Goal: Task Accomplishment & Management: Manage account settings

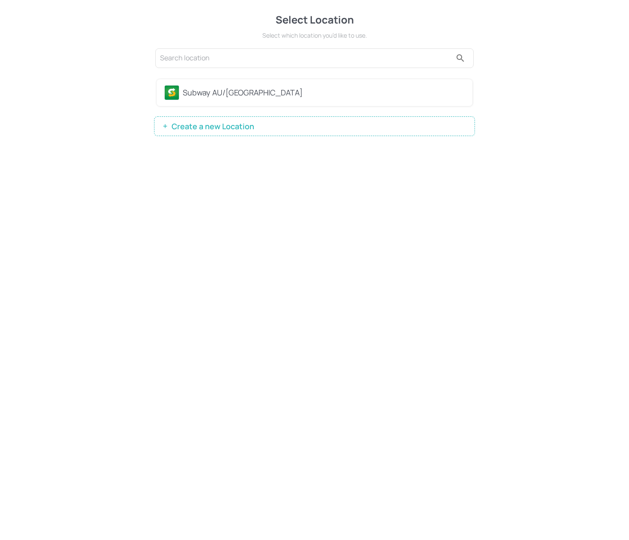
click at [262, 97] on div "Subway AU/[GEOGRAPHIC_DATA]" at bounding box center [324, 93] width 282 height 12
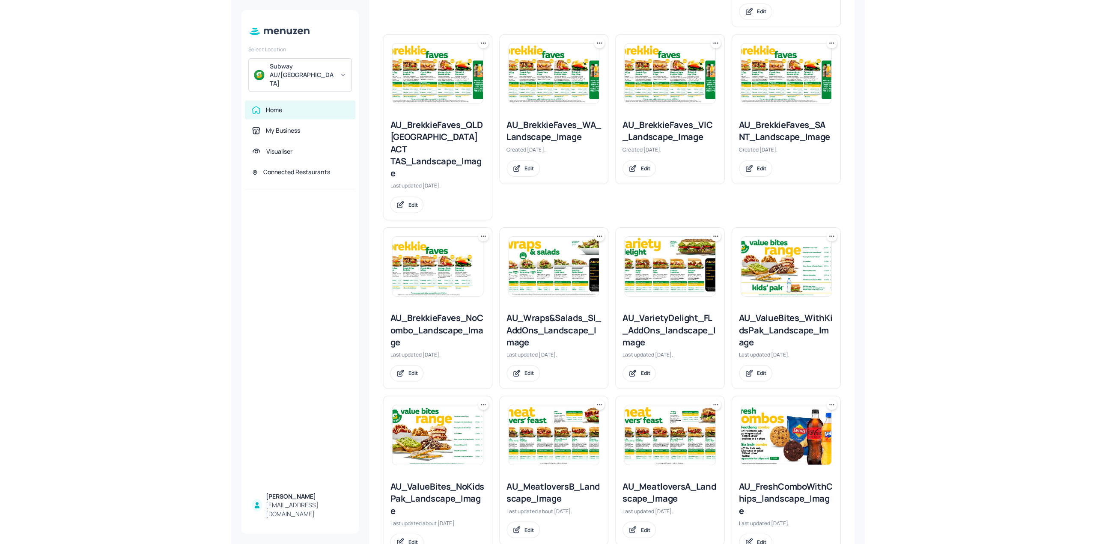
scroll to position [471, 0]
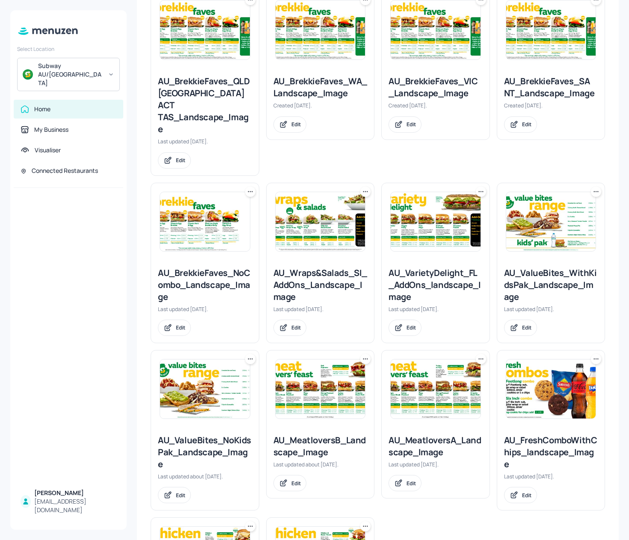
click at [330, 193] on img at bounding box center [321, 221] width 90 height 59
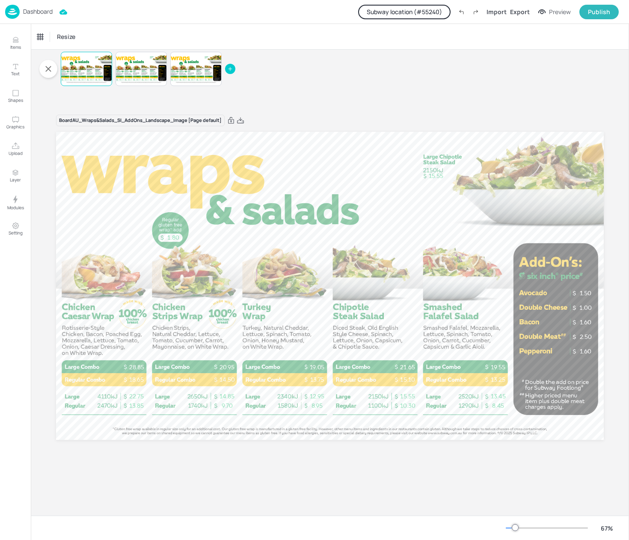
click at [429, 5] on button "Subway location (# 55240 )" at bounding box center [404, 12] width 92 height 15
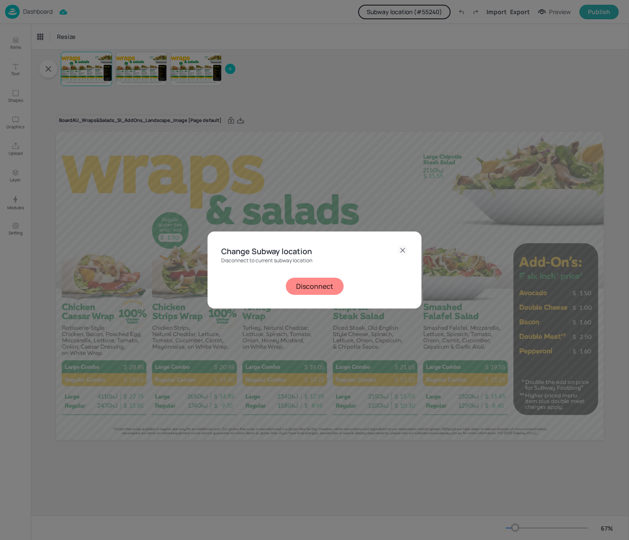
click at [327, 280] on button "Disconnect" at bounding box center [315, 286] width 58 height 17
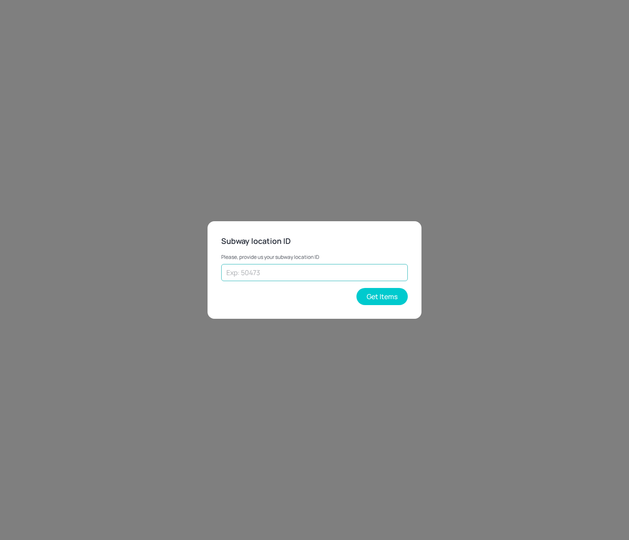
click at [350, 277] on input "text" at bounding box center [314, 272] width 187 height 17
click at [378, 292] on button "Get Items" at bounding box center [382, 296] width 51 height 17
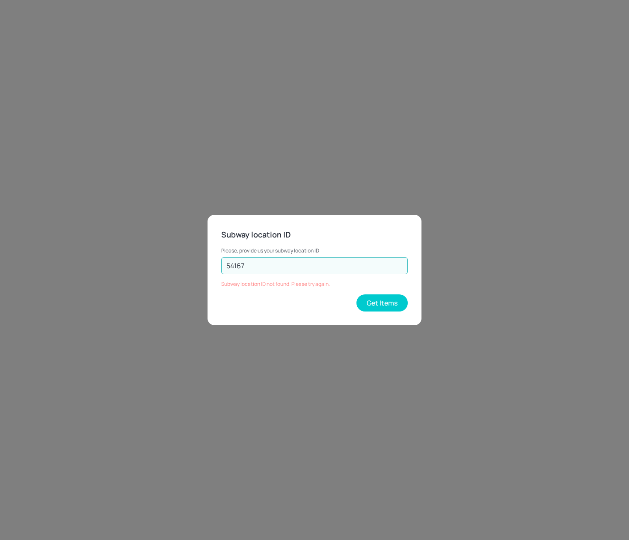
click at [257, 263] on input "54167" at bounding box center [314, 265] width 187 height 17
type input "54166"
click at [372, 308] on button "Get Items" at bounding box center [382, 302] width 51 height 17
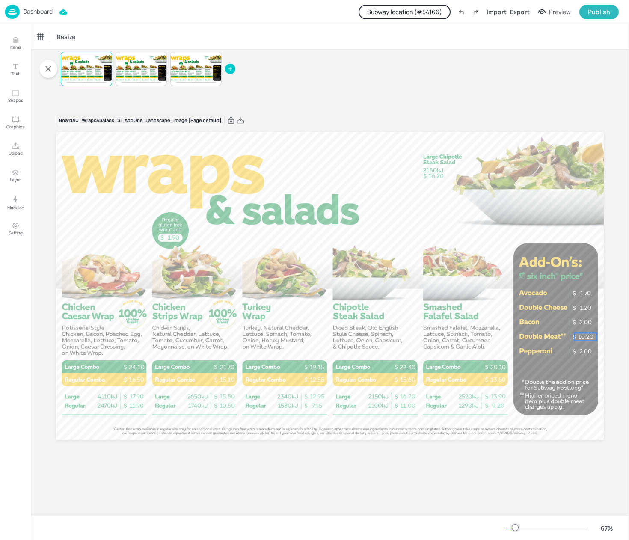
click at [587, 339] on p "10.20" at bounding box center [585, 337] width 22 height 8
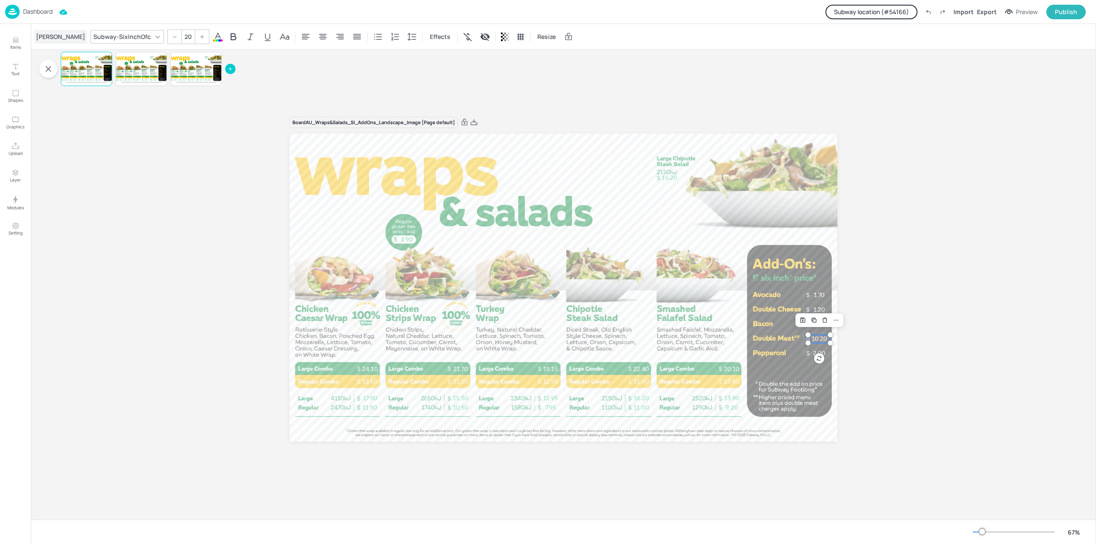
click at [48, 41] on div "[PERSON_NAME]" at bounding box center [60, 37] width 53 height 14
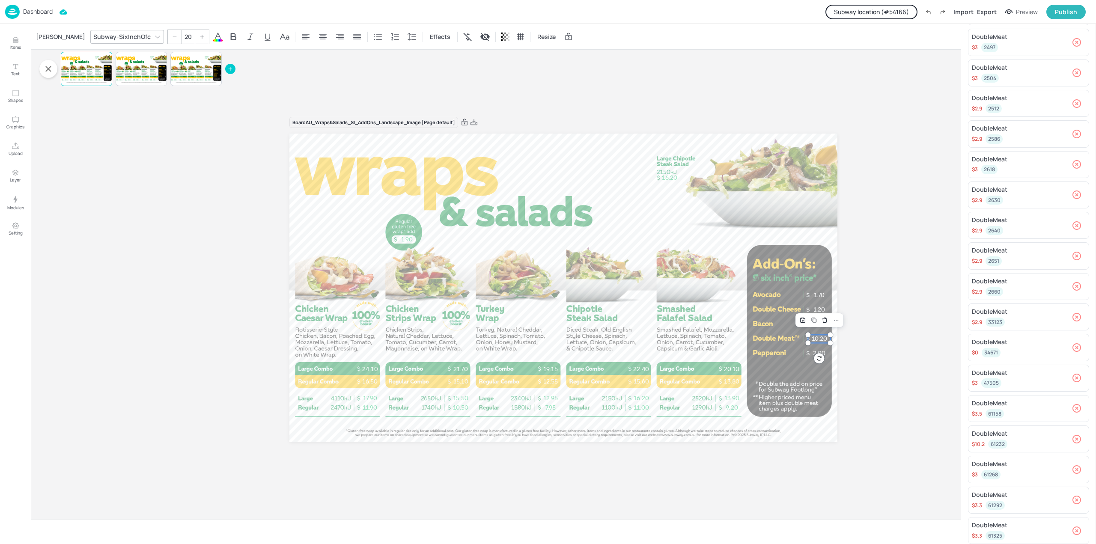
scroll to position [197, 0]
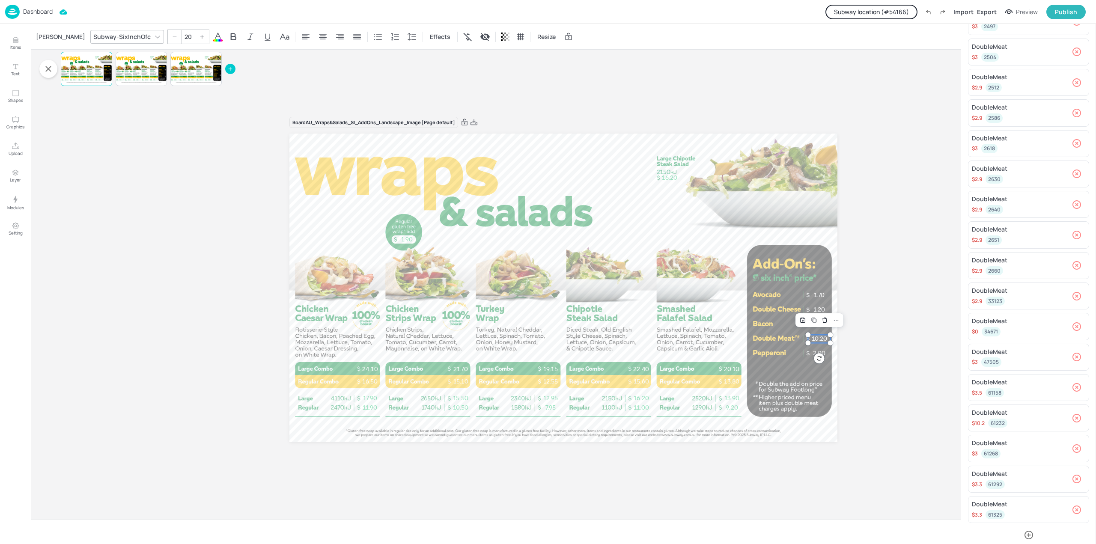
click at [44, 14] on p "Dashboard" at bounding box center [38, 12] width 30 height 6
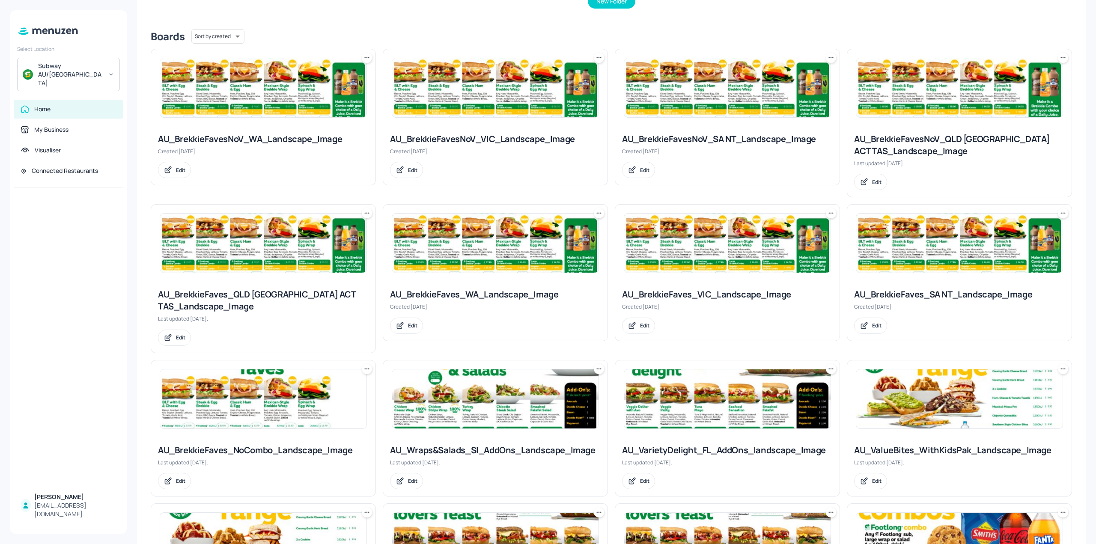
scroll to position [237, 0]
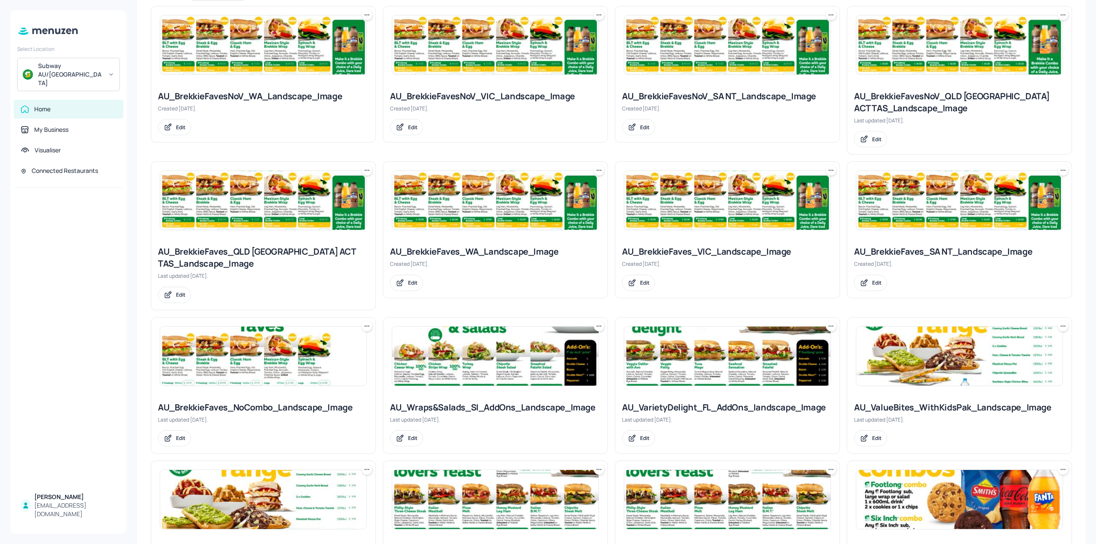
click at [629, 370] on img at bounding box center [727, 356] width 206 height 59
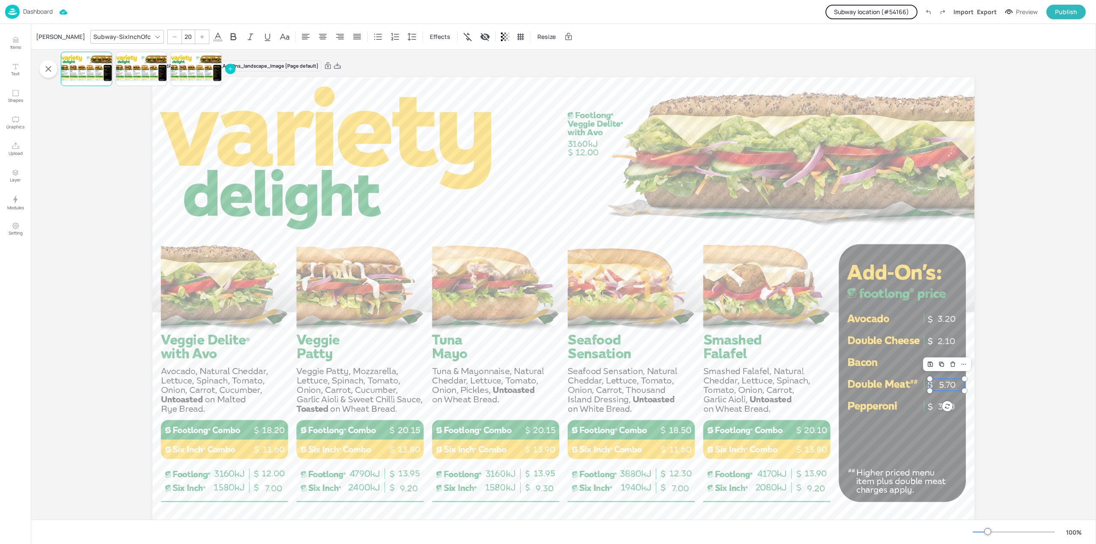
click at [629, 385] on p "5.70" at bounding box center [947, 385] width 35 height 12
click at [59, 35] on div "[PERSON_NAME]" at bounding box center [60, 37] width 53 height 14
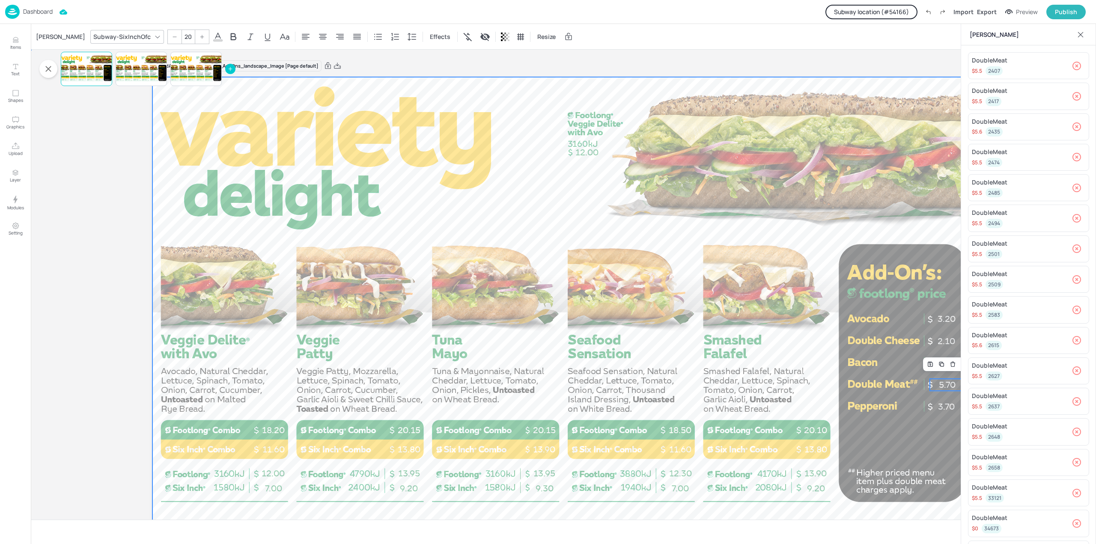
click at [629, 220] on div at bounding box center [563, 308] width 822 height 462
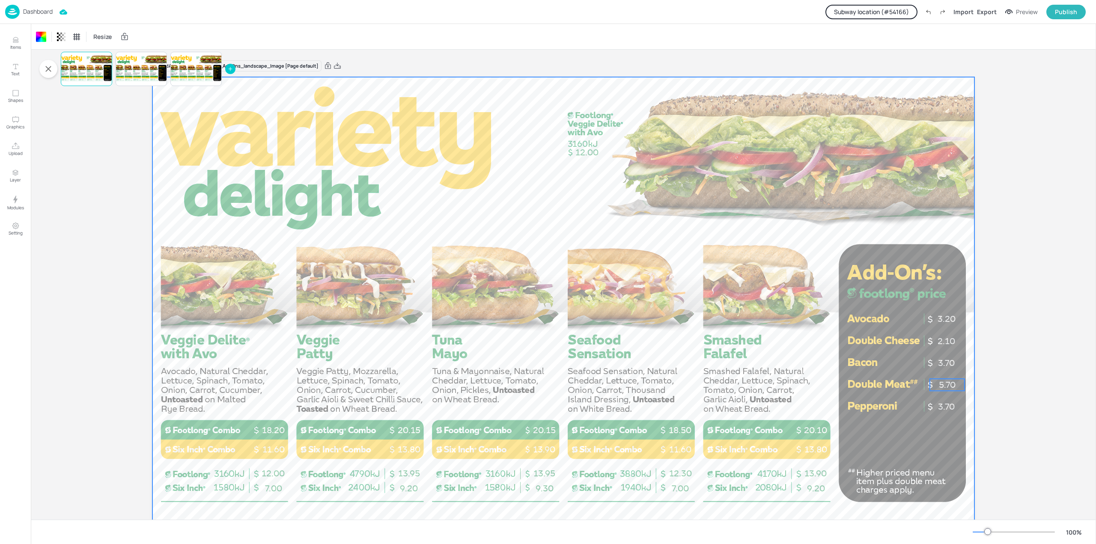
click at [629, 385] on p "5.70" at bounding box center [947, 385] width 35 height 12
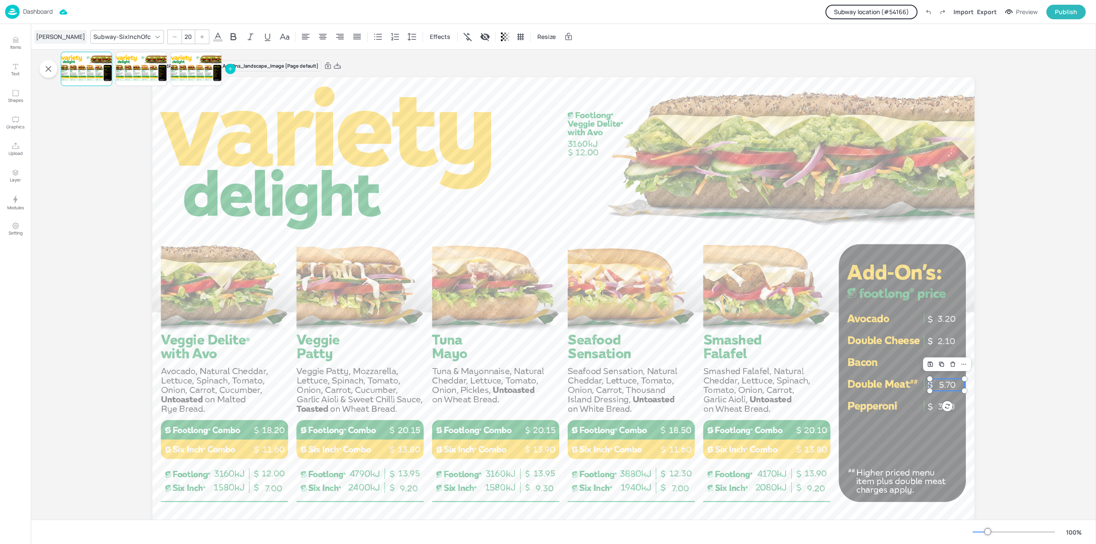
click at [58, 35] on div "[PERSON_NAME]" at bounding box center [60, 37] width 53 height 14
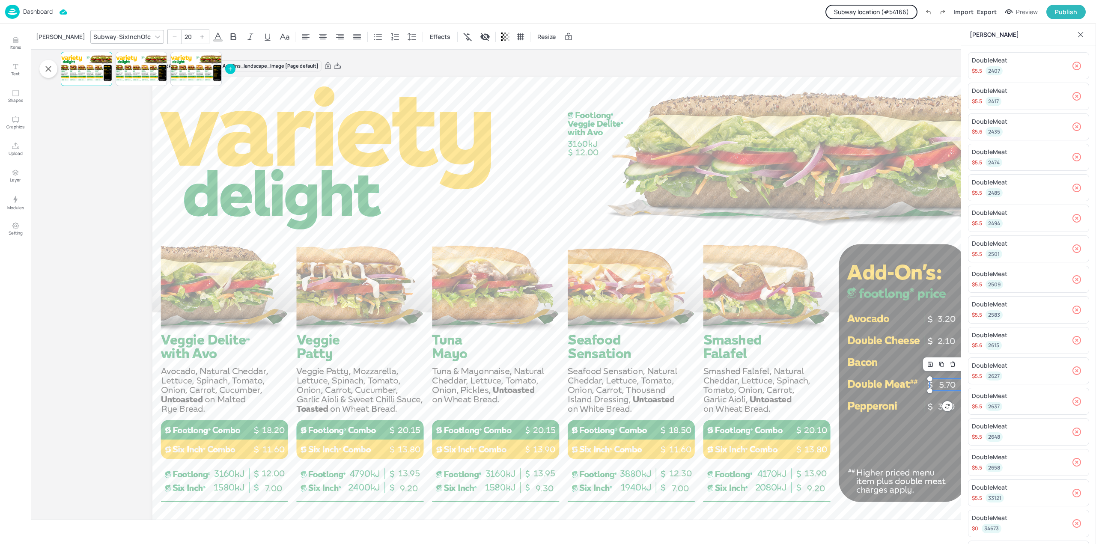
scroll to position [45, 0]
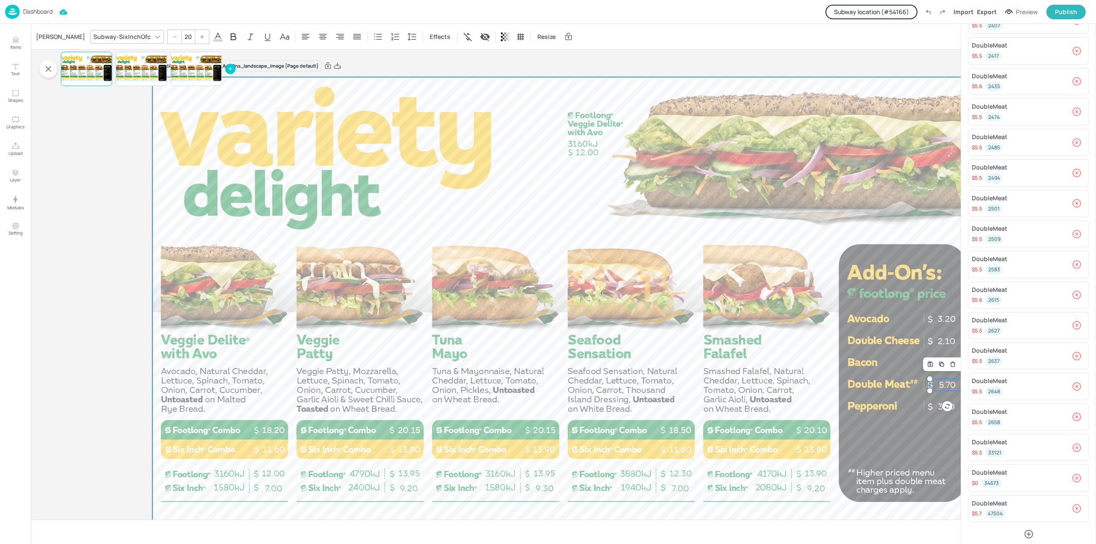
click at [629, 231] on div at bounding box center [563, 308] width 822 height 462
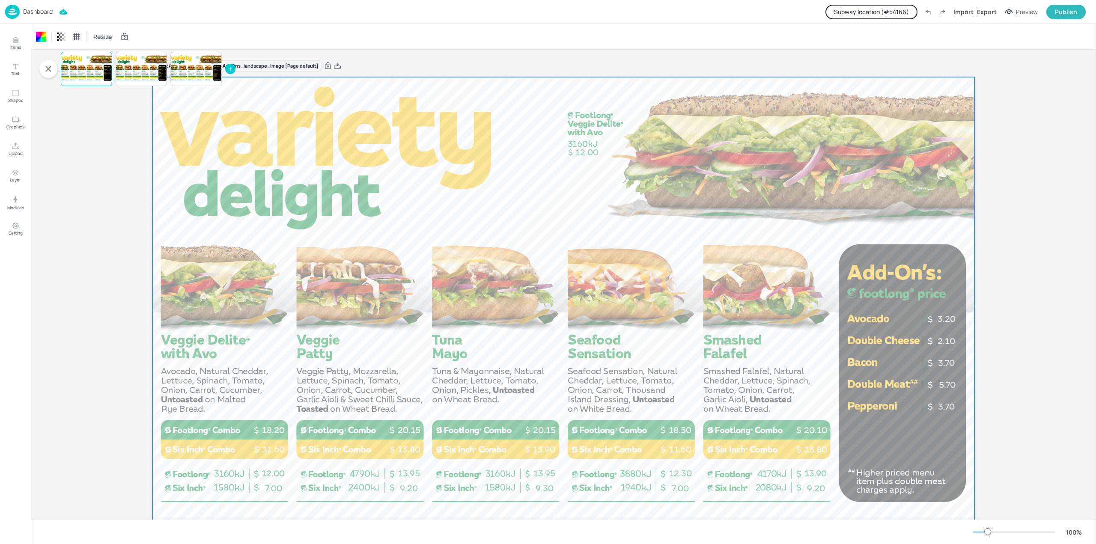
click at [629, 8] on button "Subway location (# 54166 )" at bounding box center [871, 12] width 92 height 15
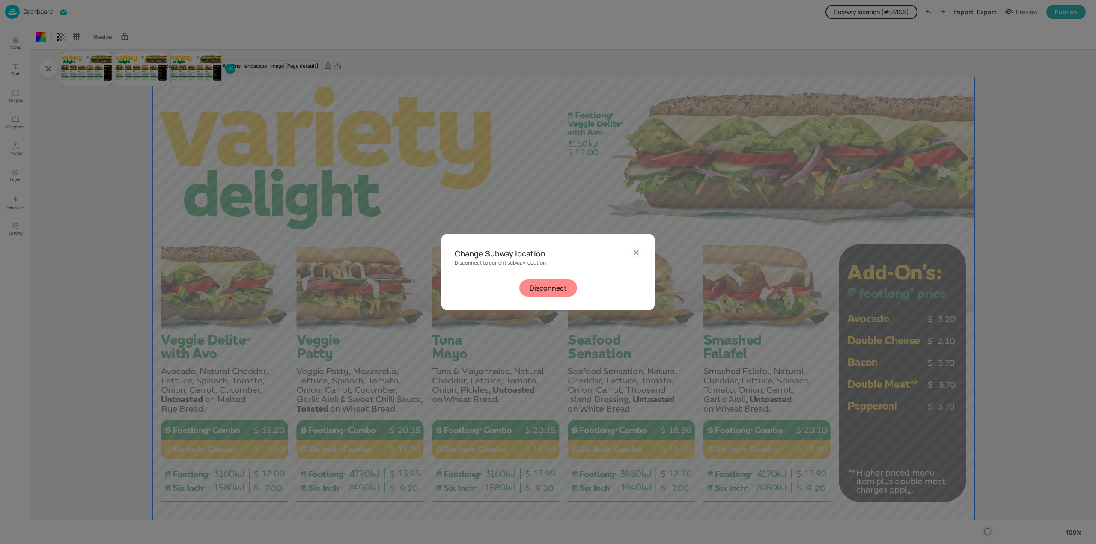
click at [629, 254] on icon at bounding box center [636, 252] width 10 height 10
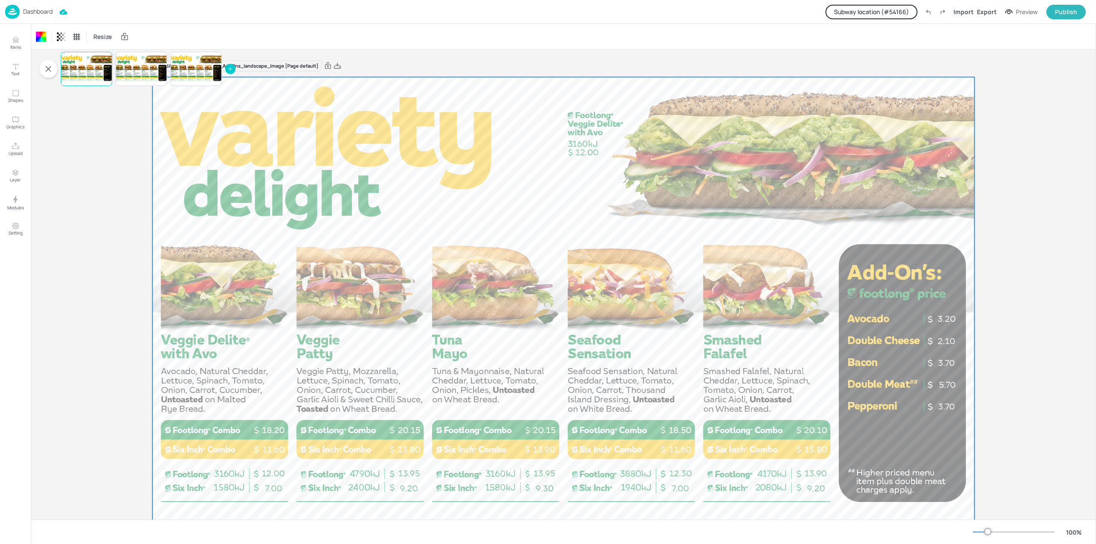
click at [43, 14] on p "Dashboard" at bounding box center [38, 12] width 30 height 6
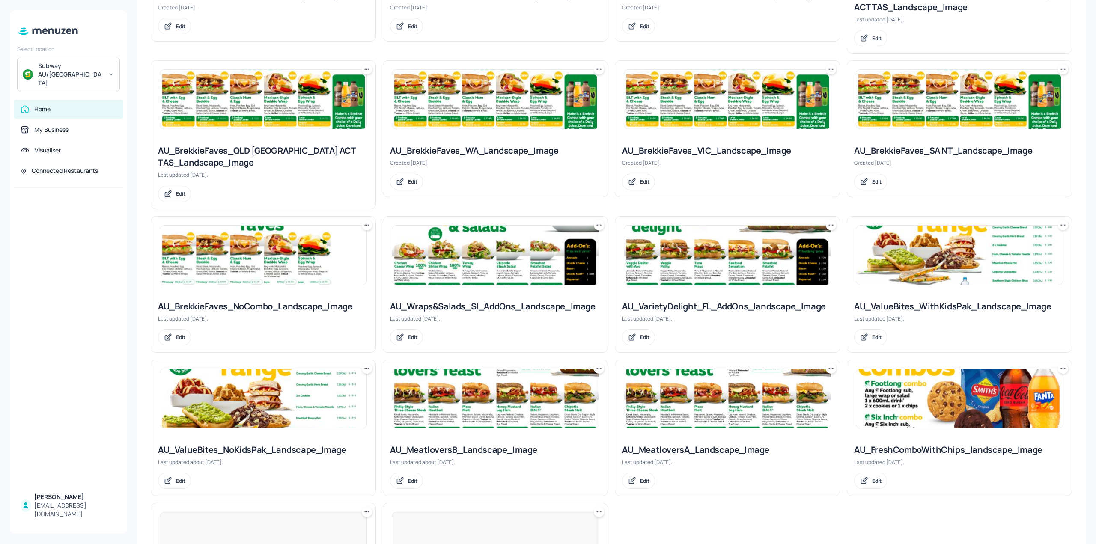
scroll to position [342, 0]
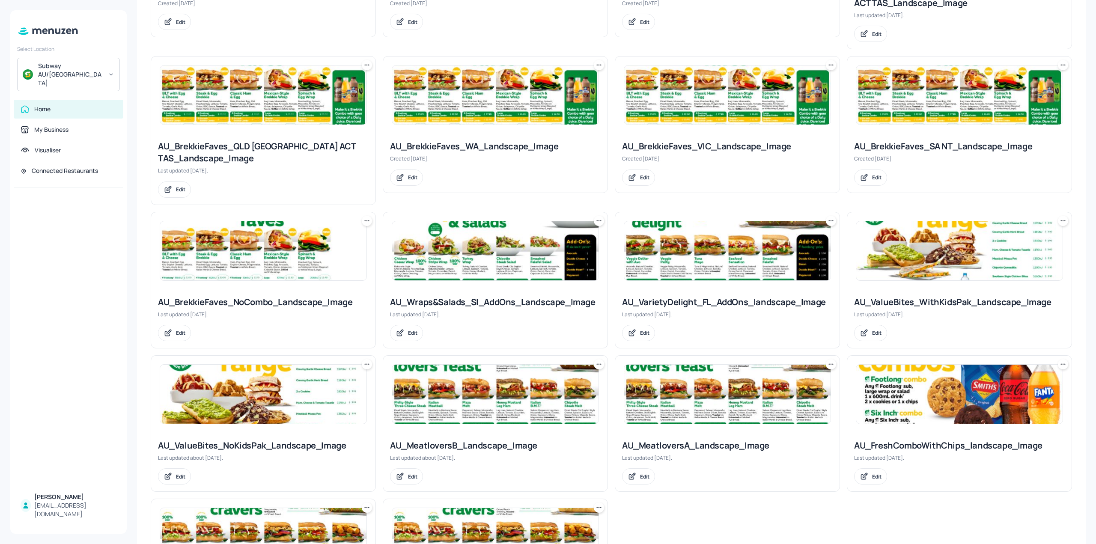
click at [520, 262] on img at bounding box center [495, 250] width 206 height 59
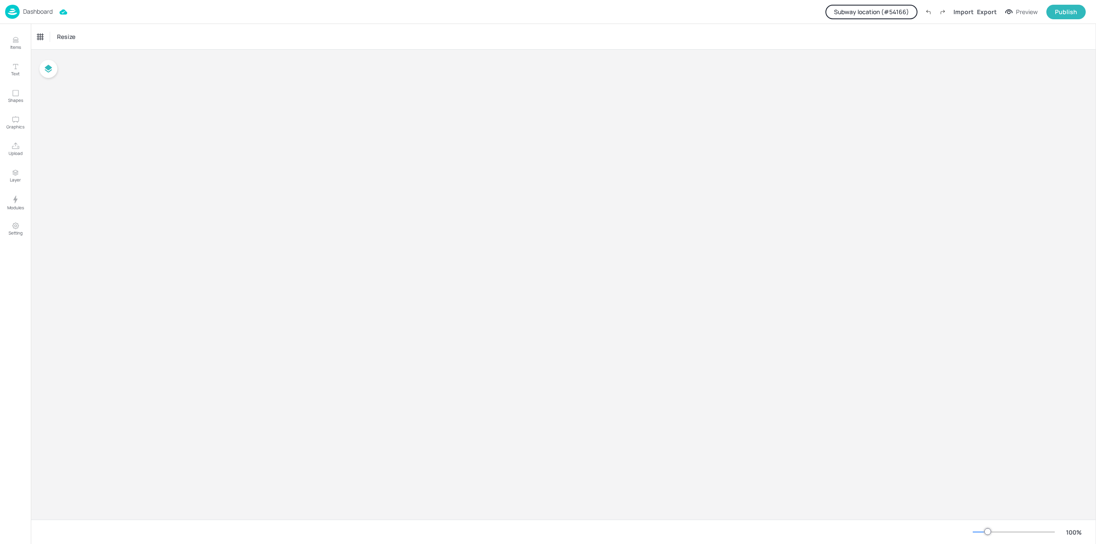
type input "$NZD - [GEOGRAPHIC_DATA]"
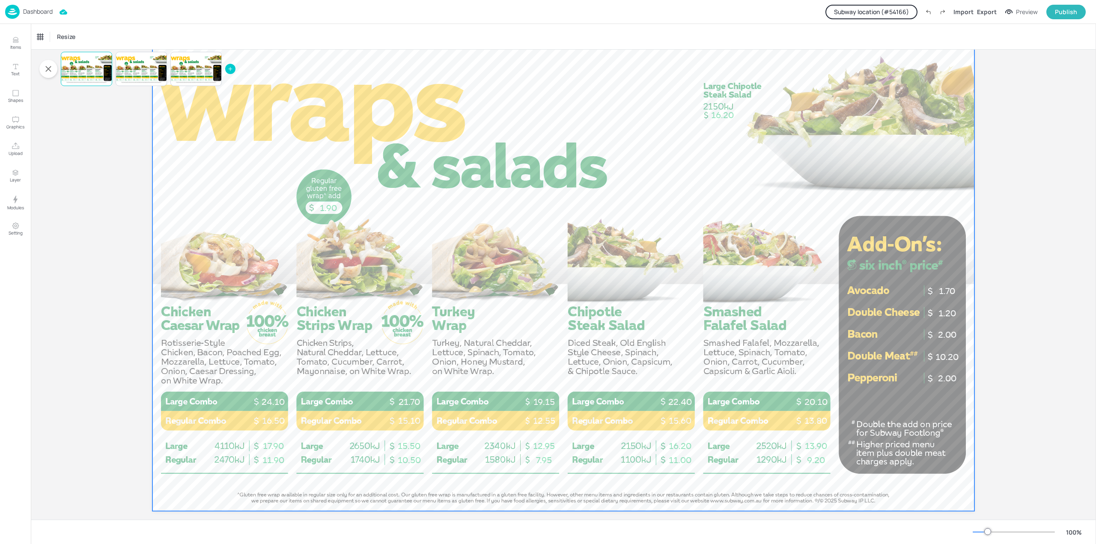
scroll to position [41, 0]
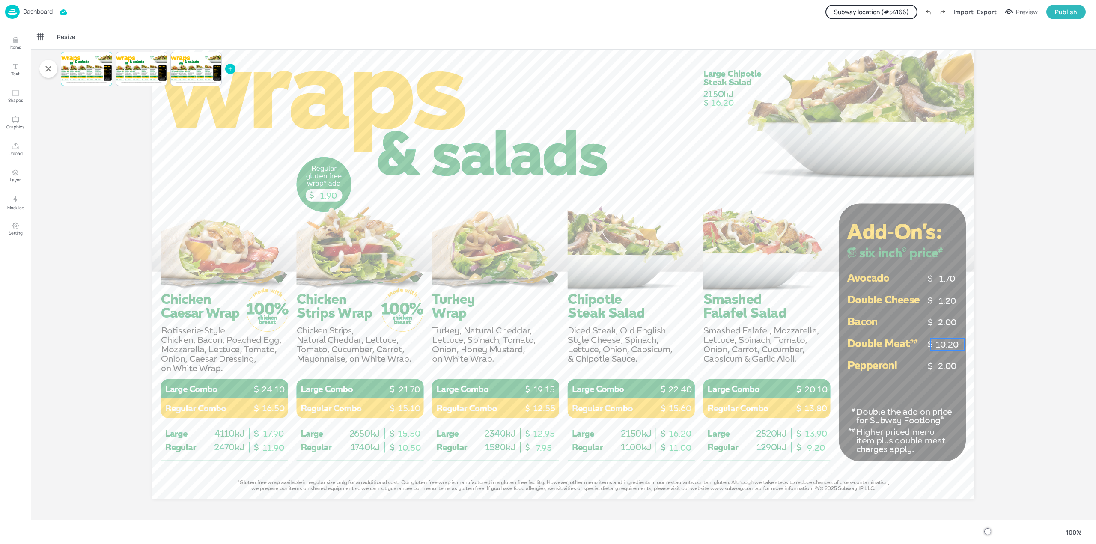
click at [629, 345] on p "10.20" at bounding box center [947, 345] width 34 height 12
click at [63, 35] on div "[PERSON_NAME]" at bounding box center [60, 37] width 53 height 14
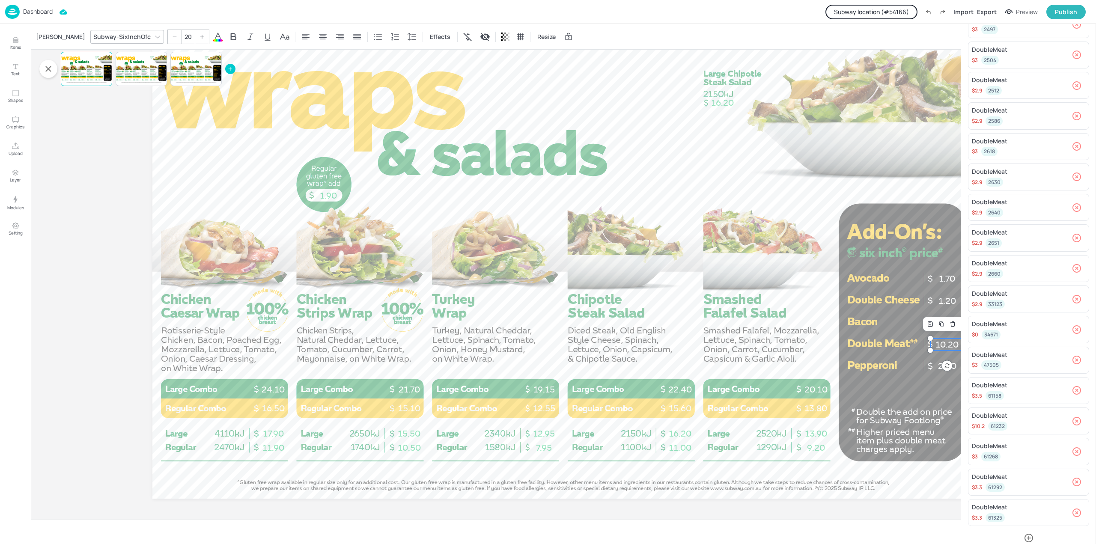
scroll to position [197, 0]
click at [629, 158] on div at bounding box center [563, 267] width 822 height 462
